Goal: Check status: Check status

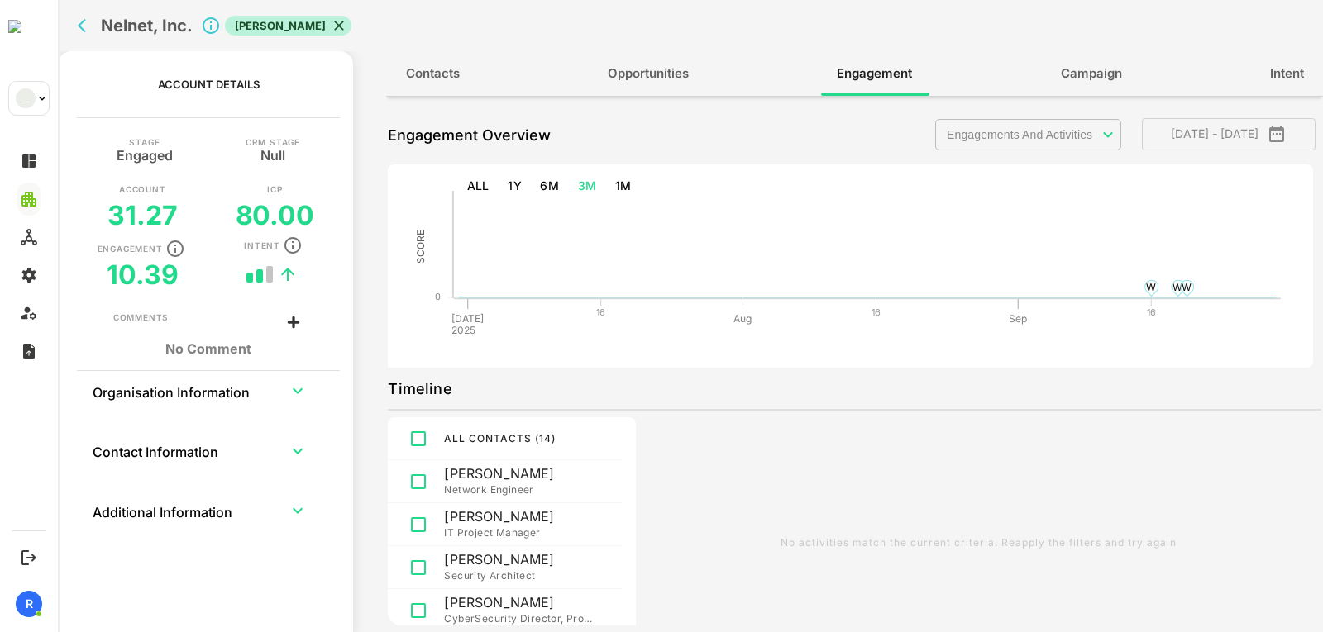
scroll to position [269, 0]
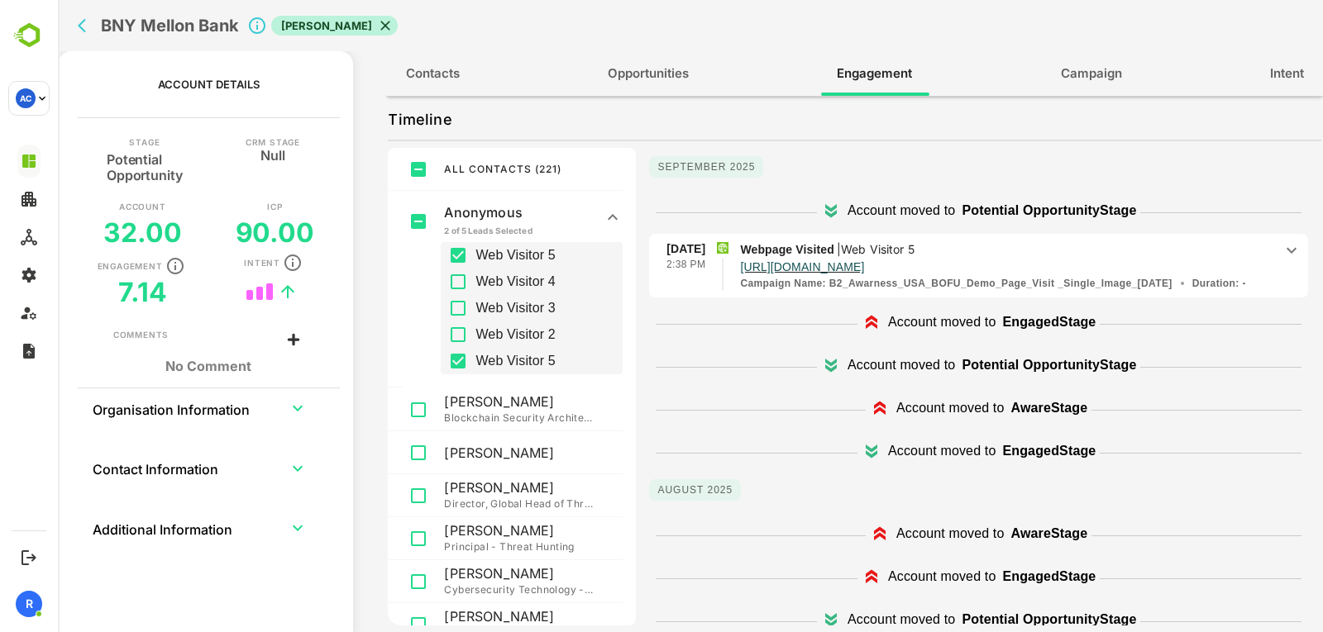
scroll to position [288, 0]
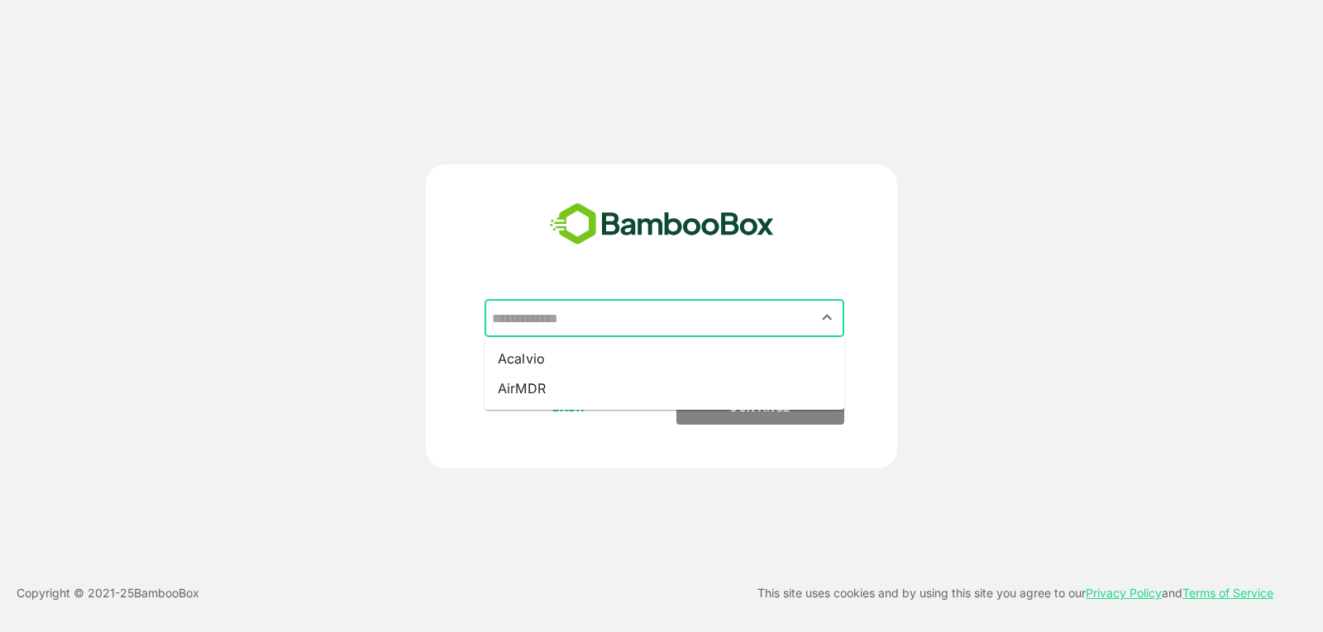
click at [596, 315] on input "text" at bounding box center [664, 318] width 353 height 31
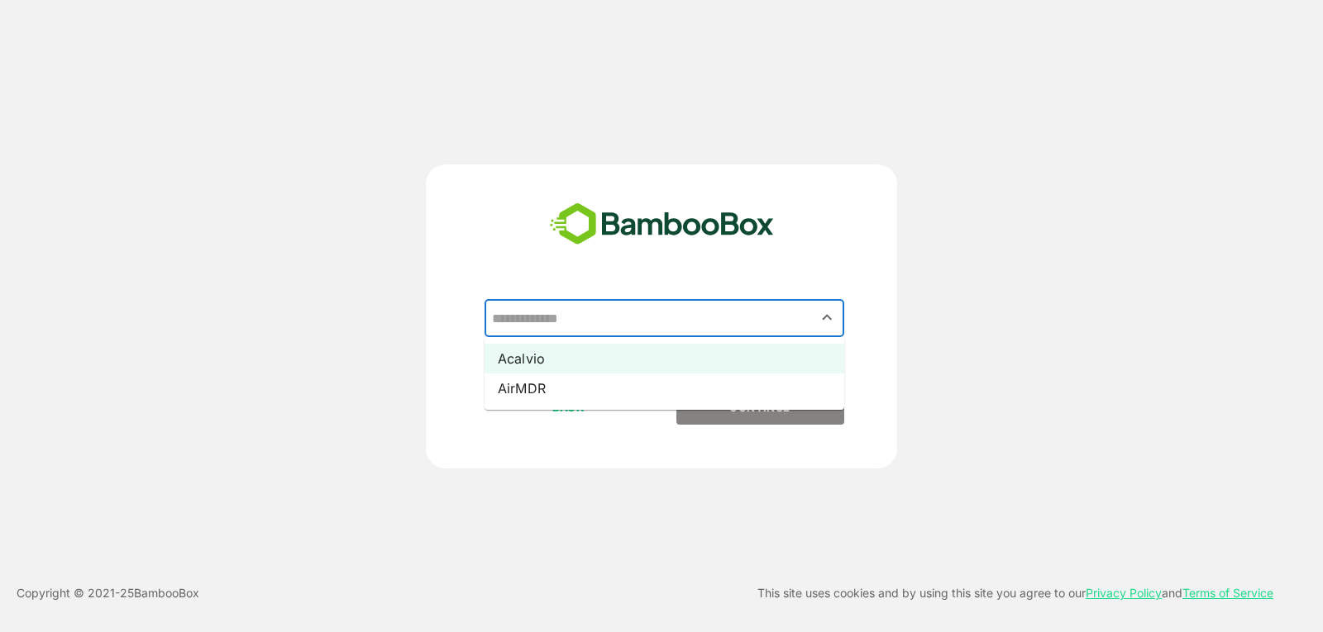
click at [559, 351] on li "Acalvio" at bounding box center [664, 359] width 360 height 30
type input "*******"
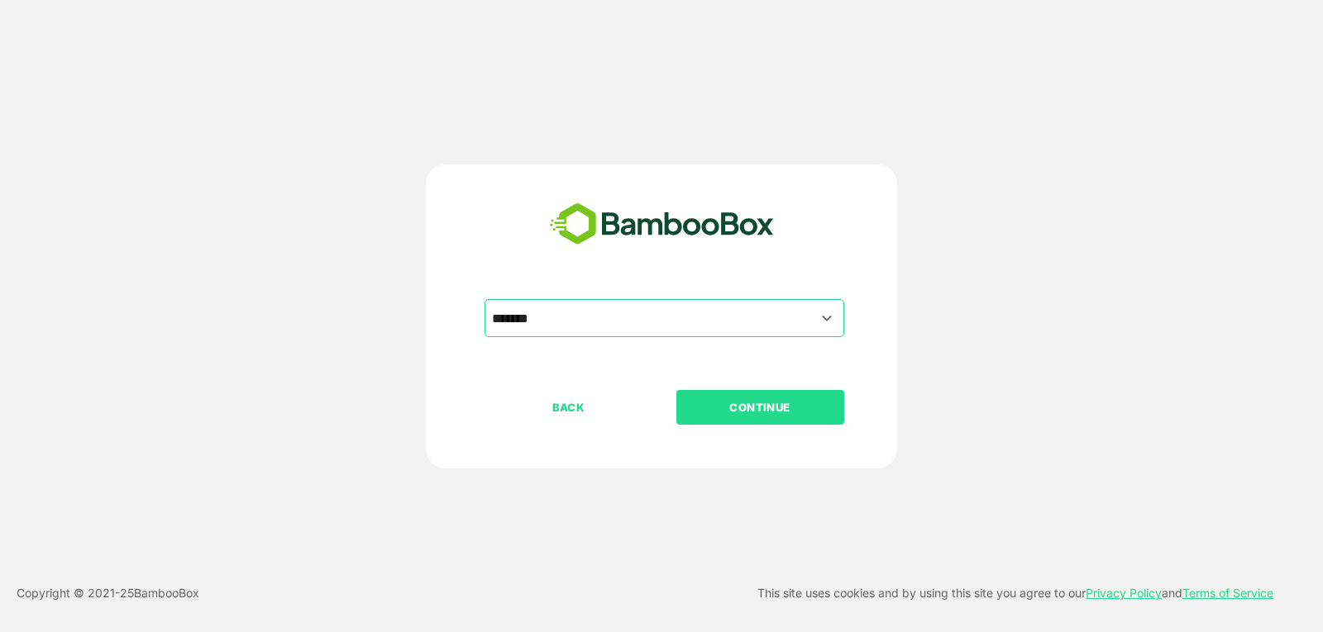
click at [713, 403] on p "CONTINUE" at bounding box center [759, 407] width 165 height 18
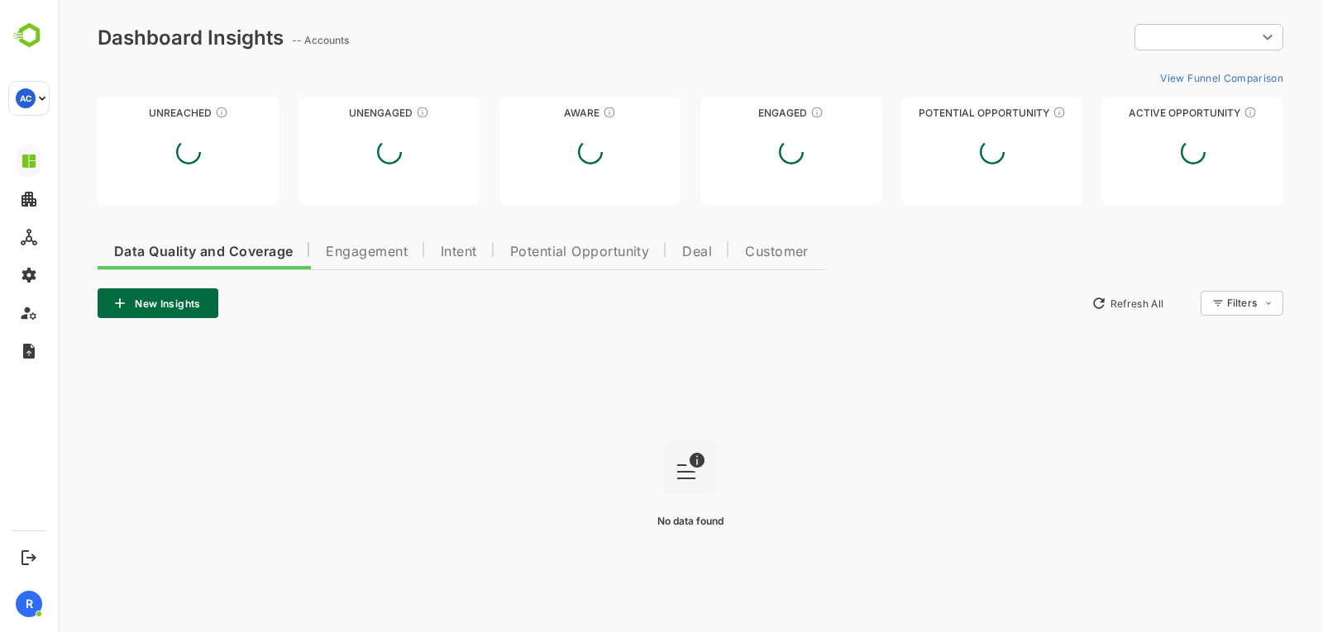
type input "**********"
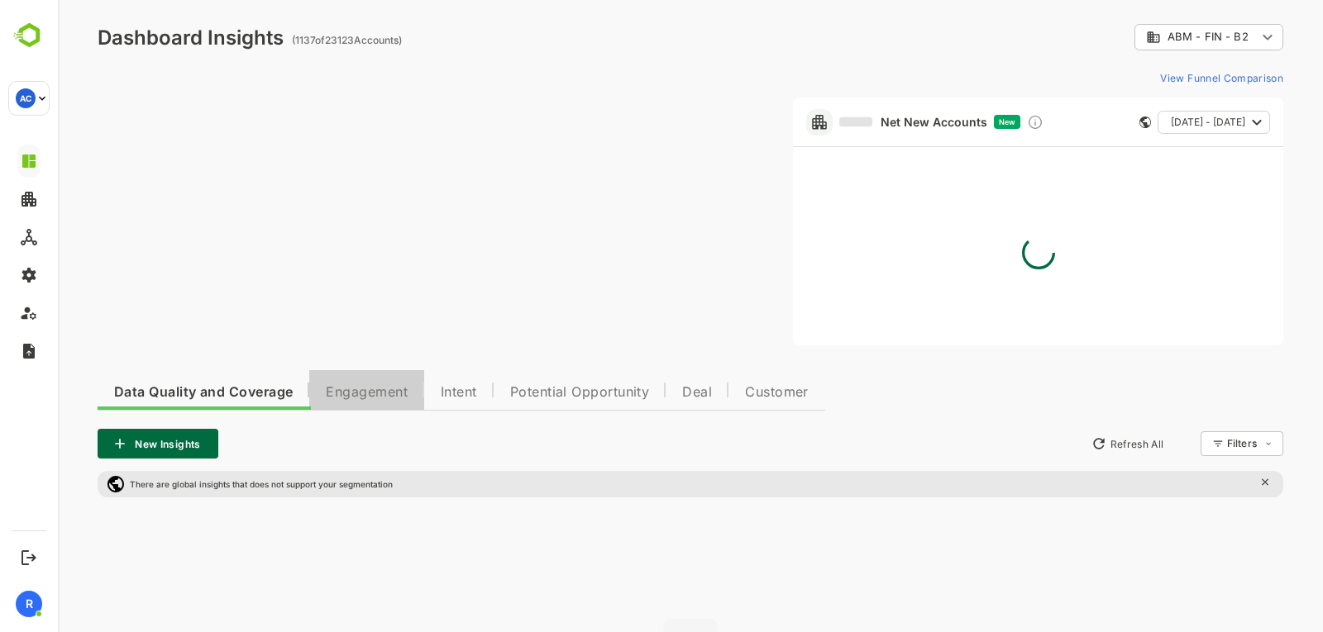
click at [383, 389] on span "Engagement" at bounding box center [367, 392] width 82 height 13
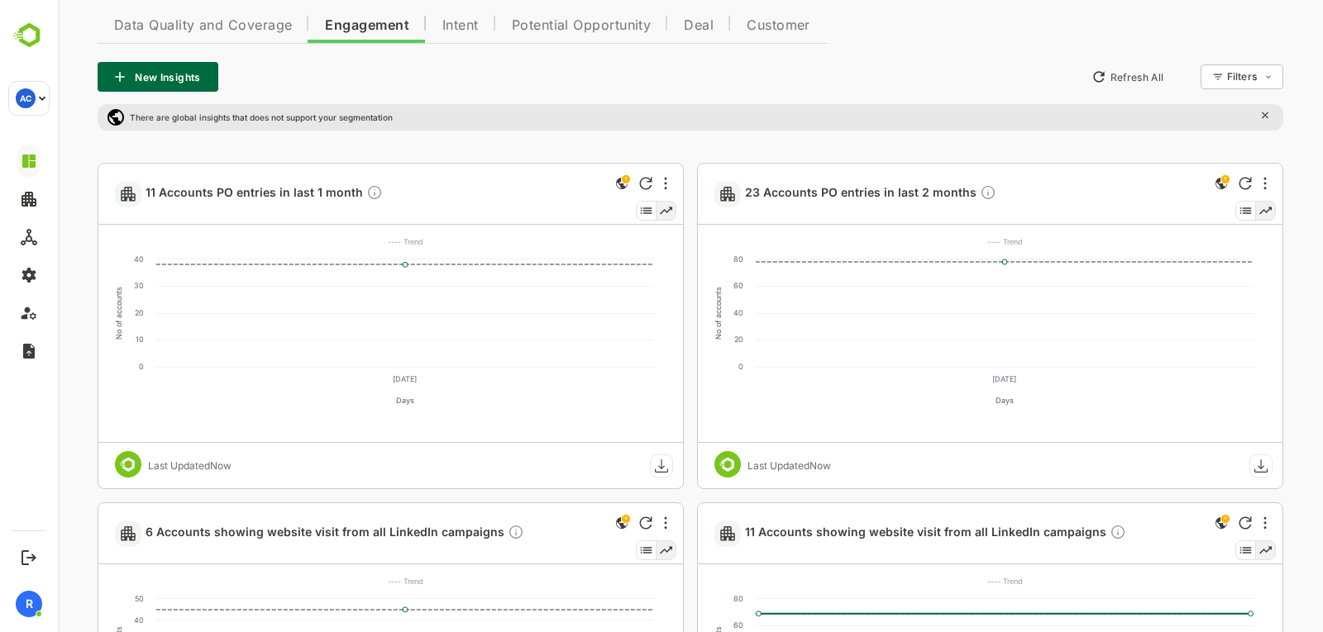
scroll to position [438, 0]
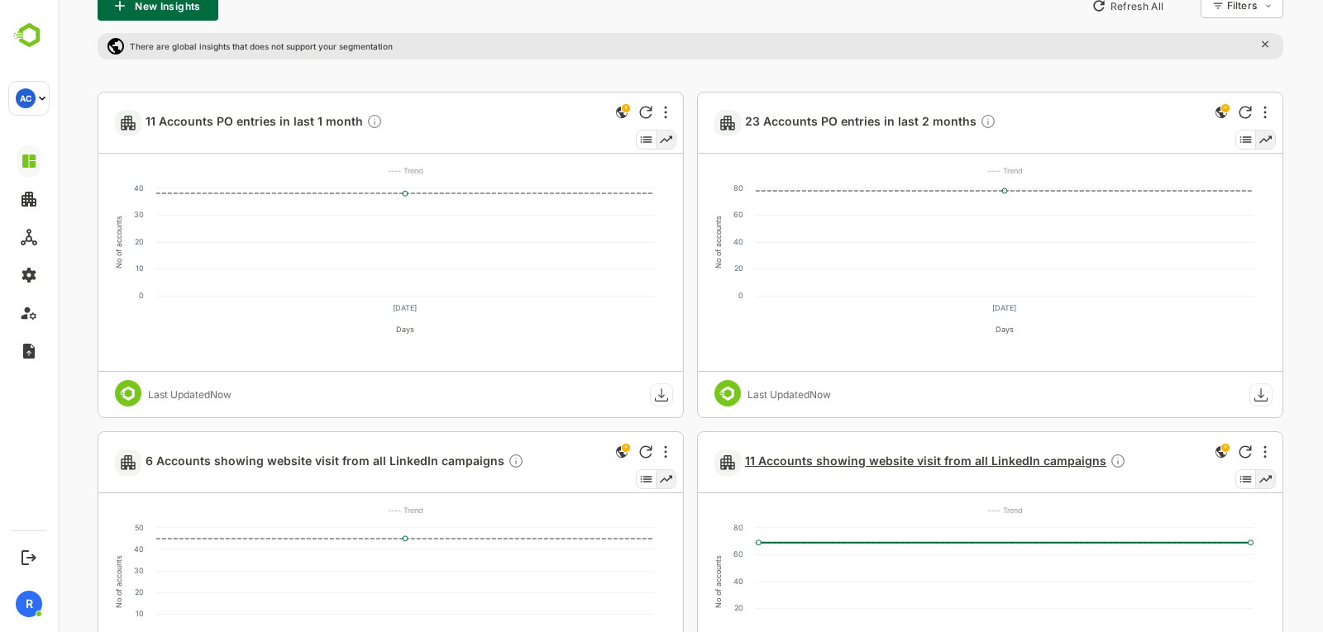
click at [847, 466] on span "11 Accounts showing website visit from all LinkedIn campaigns" at bounding box center [935, 462] width 381 height 19
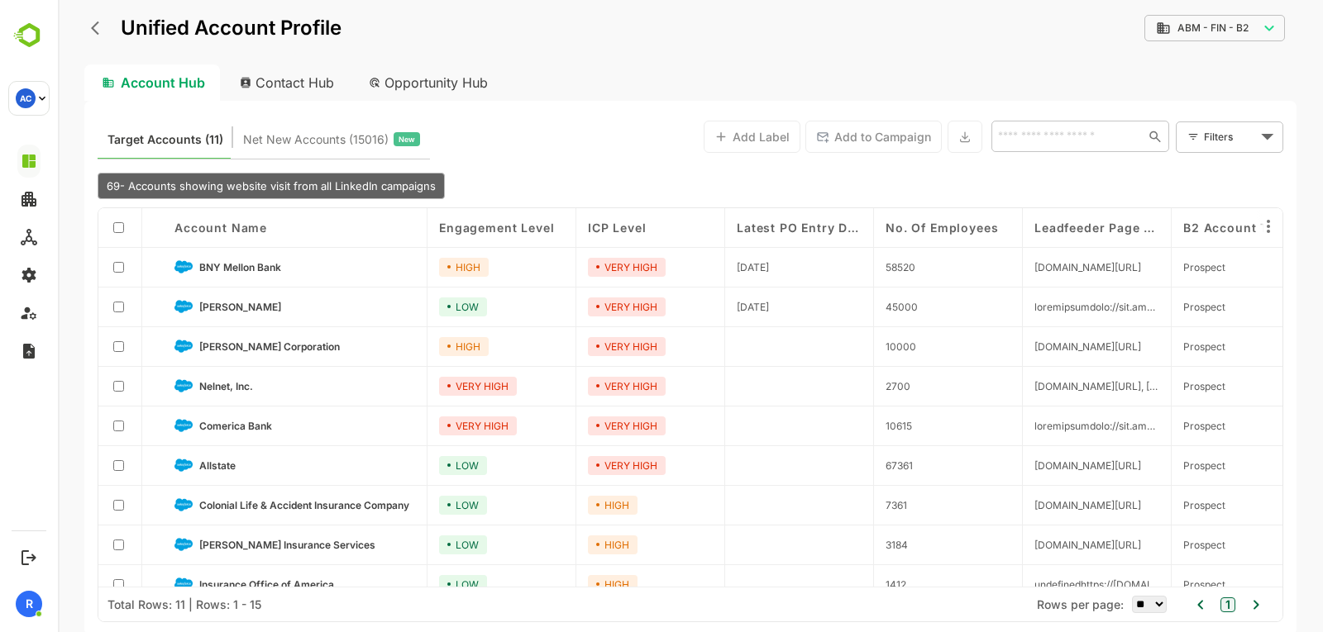
scroll to position [2, 0]
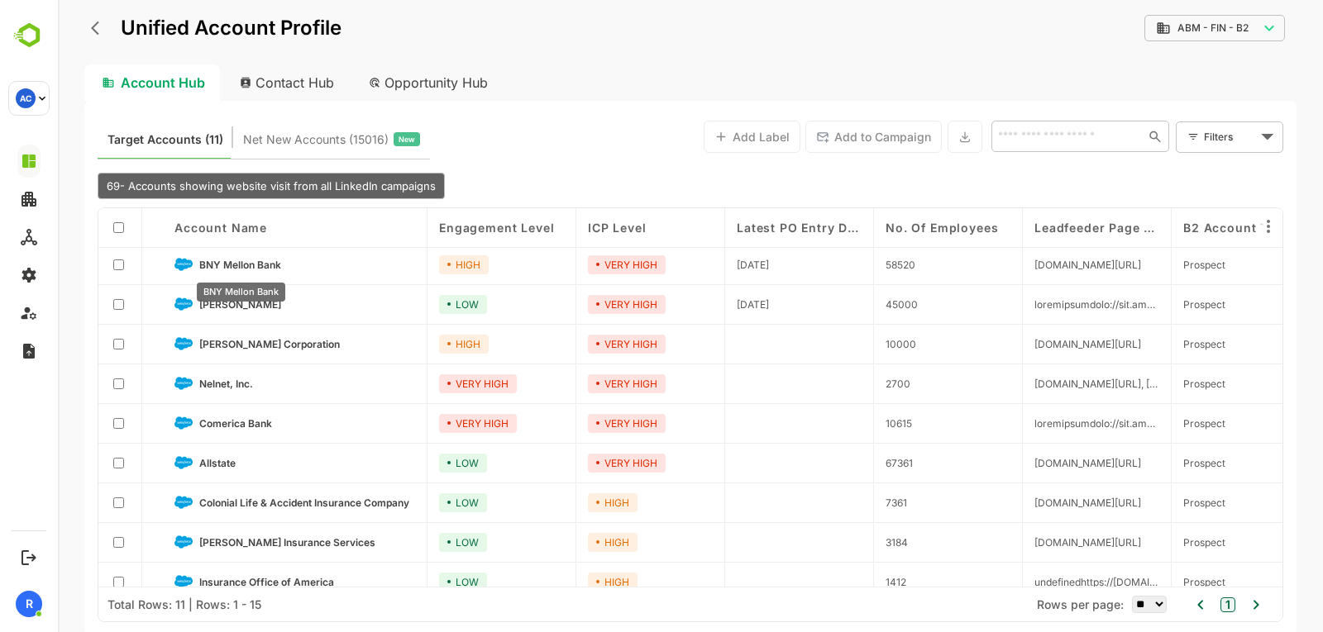
click at [239, 268] on span "BNY Mellon Bank" at bounding box center [240, 265] width 82 height 12
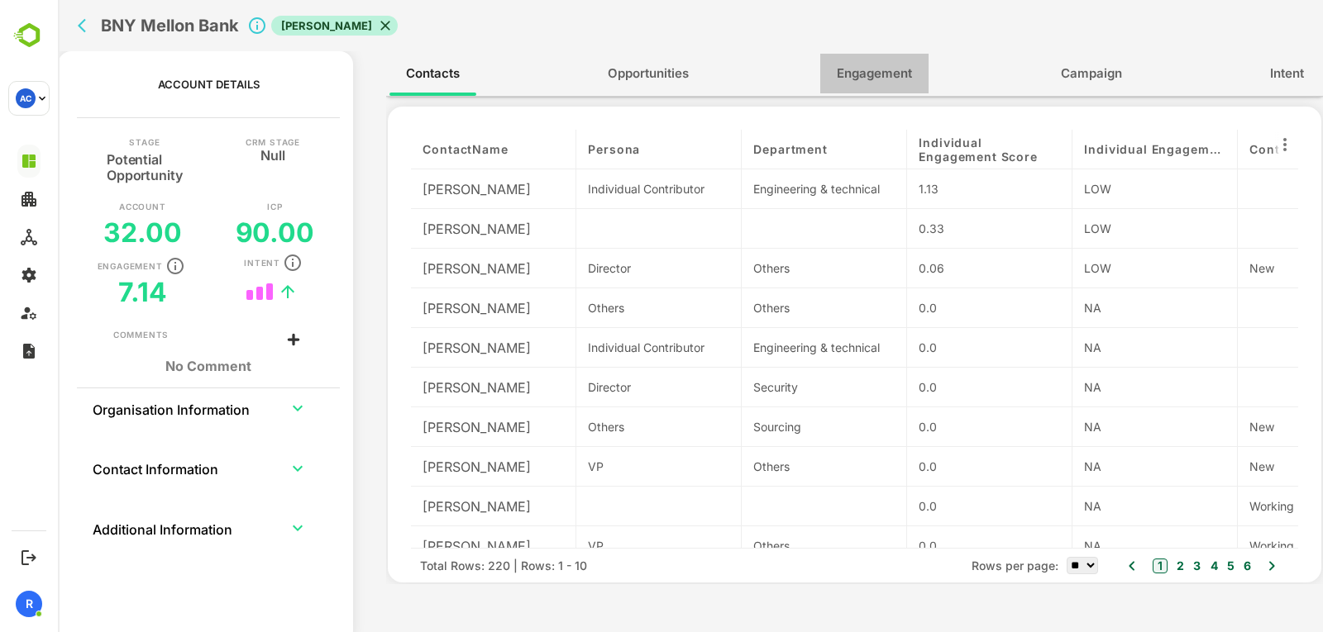
click at [846, 74] on span "Engagement" at bounding box center [874, 73] width 75 height 21
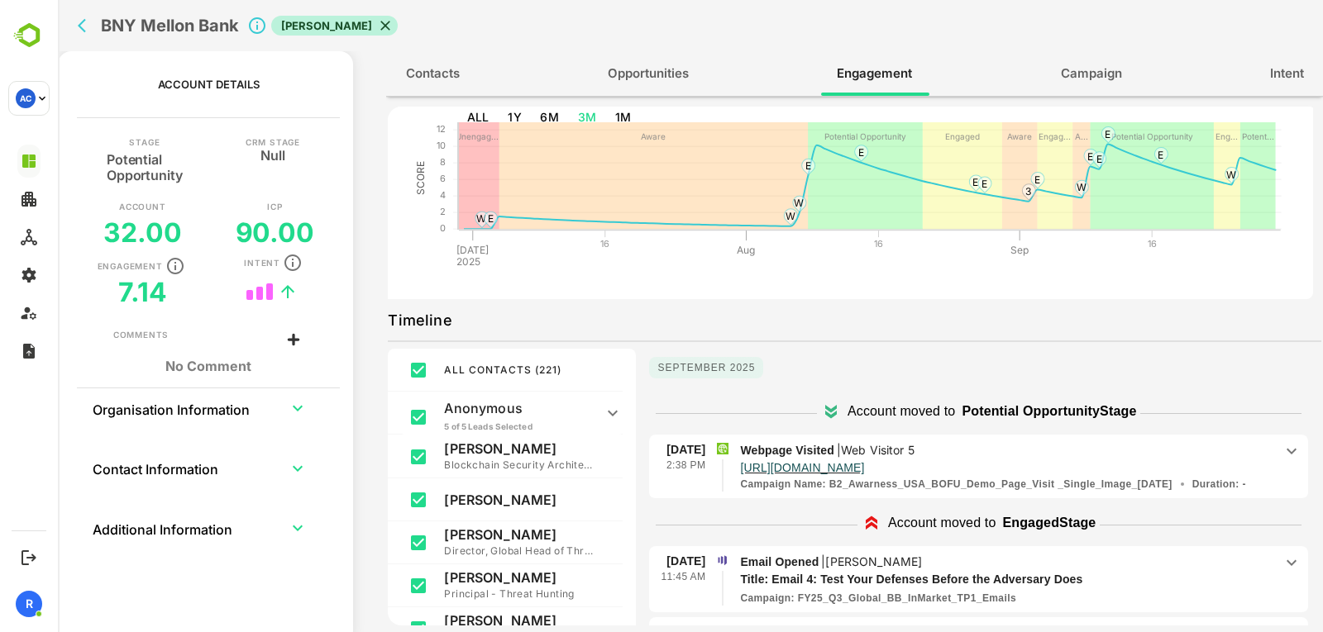
scroll to position [69, 0]
click at [74, 31] on button "back" at bounding box center [86, 25] width 25 height 25
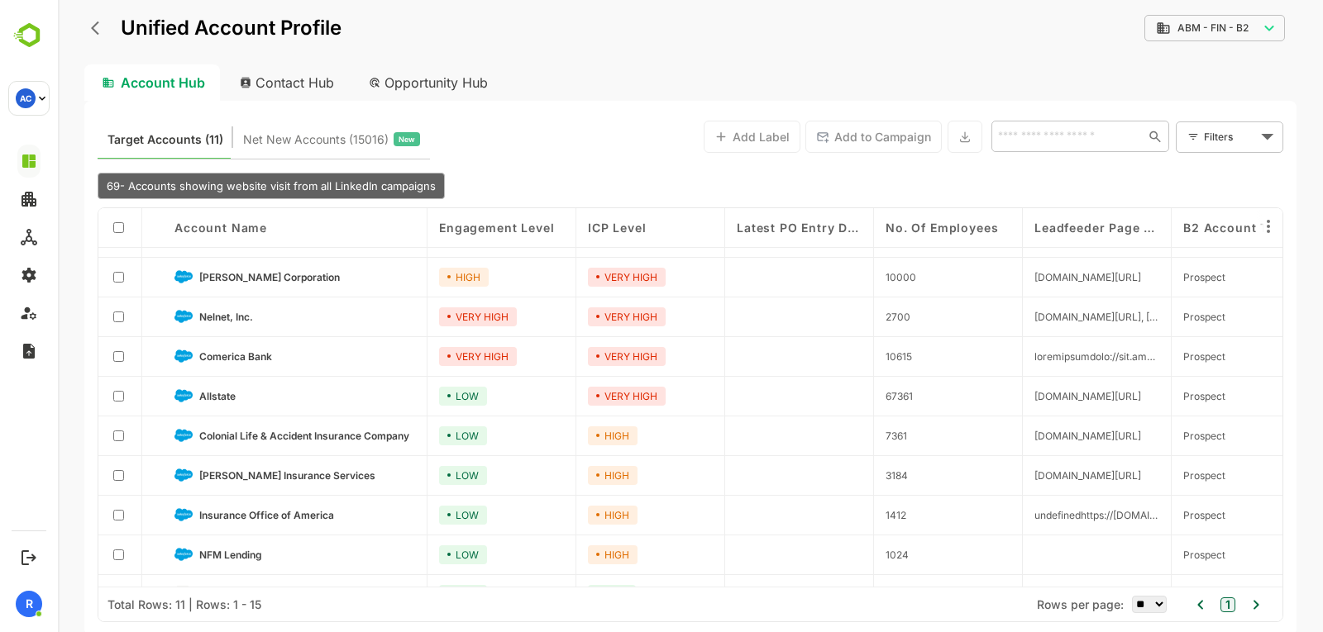
scroll to position [72, 0]
